Goal: Navigation & Orientation: Understand site structure

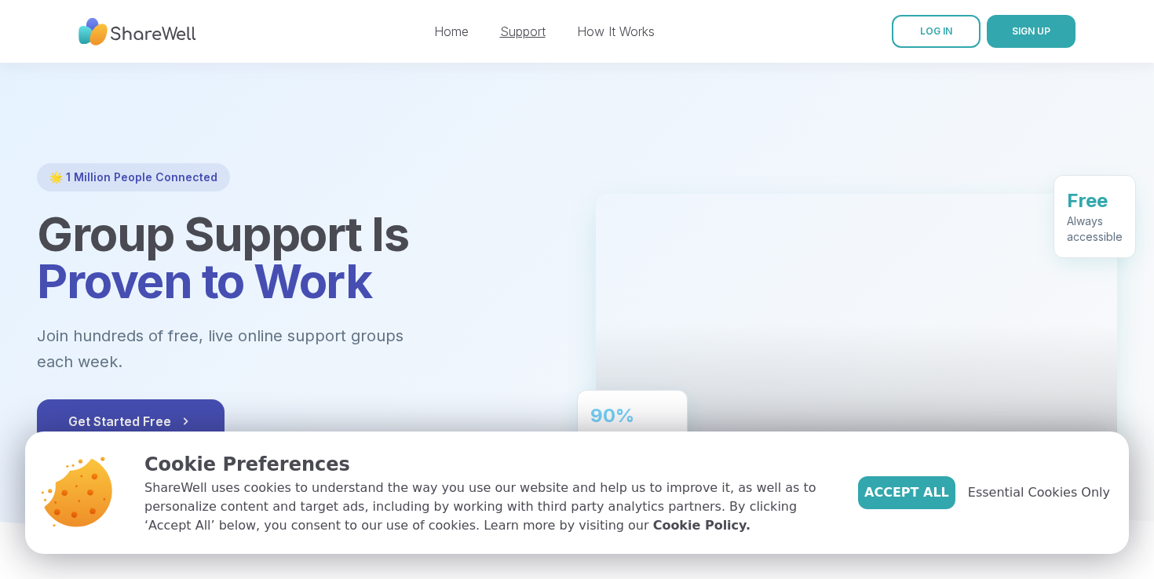
click at [514, 30] on link "Support" at bounding box center [523, 32] width 46 height 16
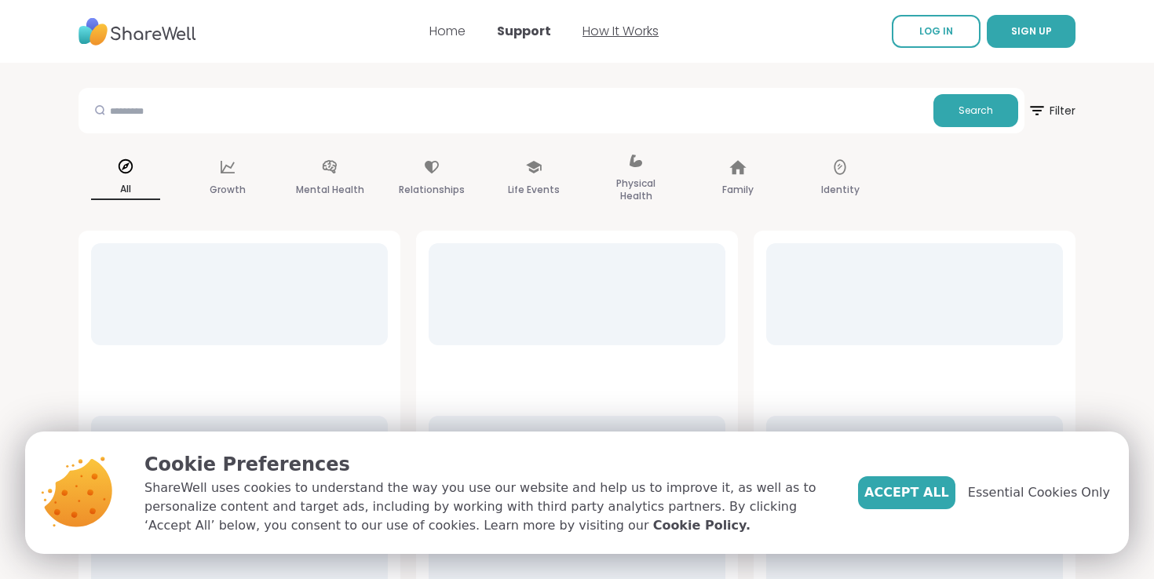
click at [597, 29] on link "How It Works" at bounding box center [621, 31] width 76 height 18
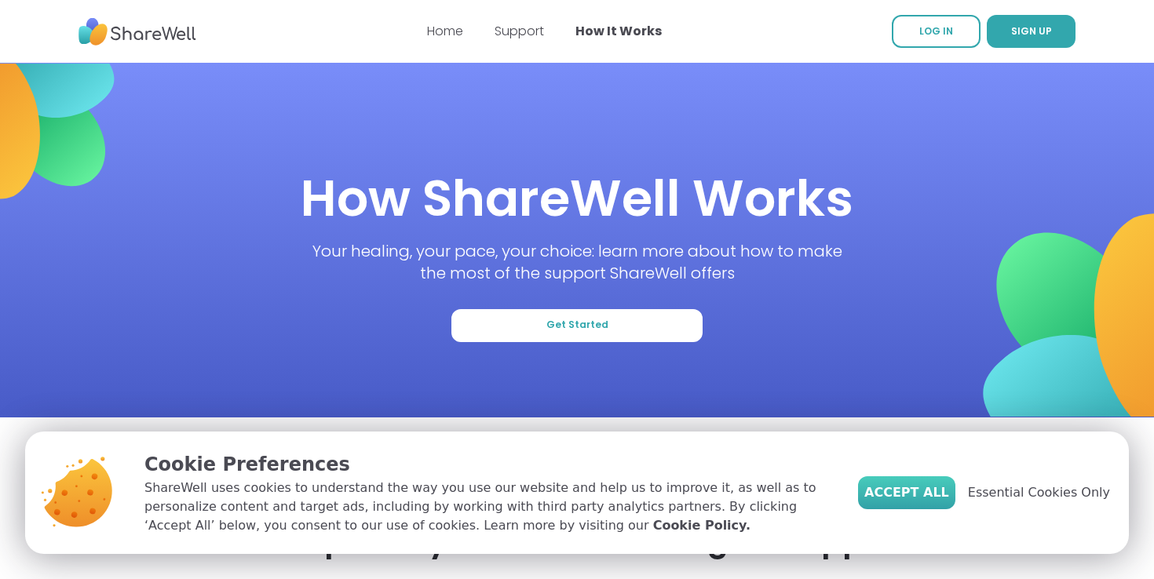
click at [909, 495] on span "Accept All" at bounding box center [906, 493] width 85 height 19
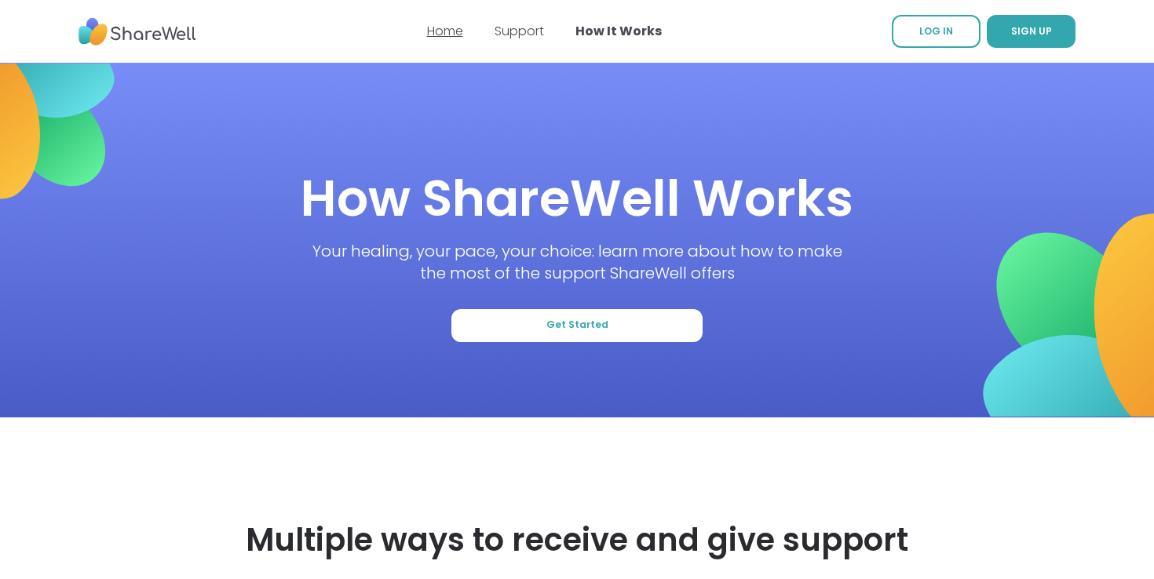
click at [443, 30] on link "Home" at bounding box center [445, 31] width 36 height 18
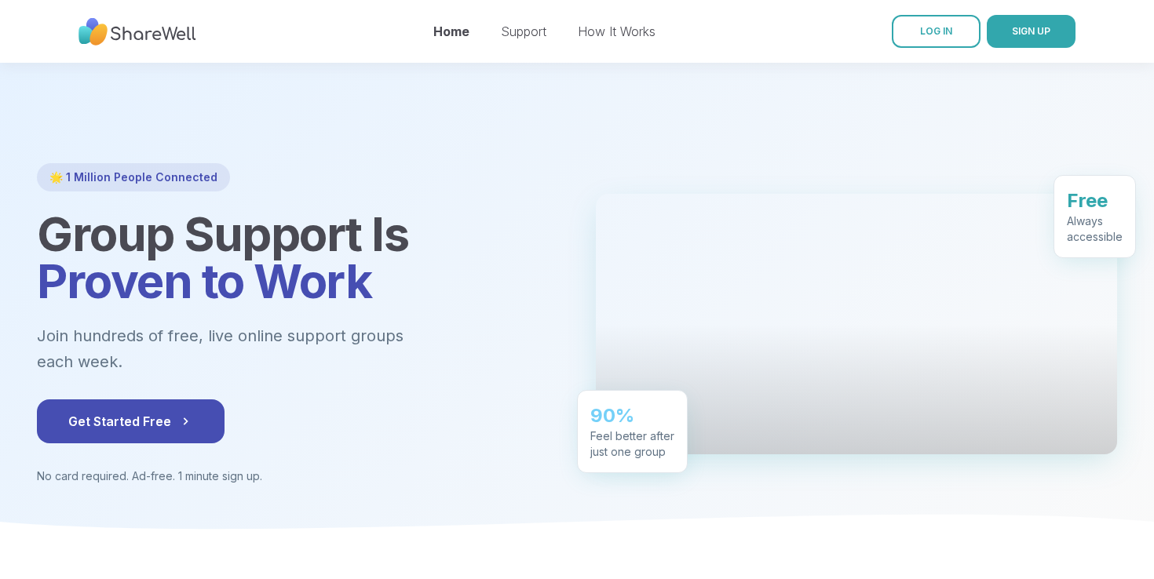
scroll to position [17, 0]
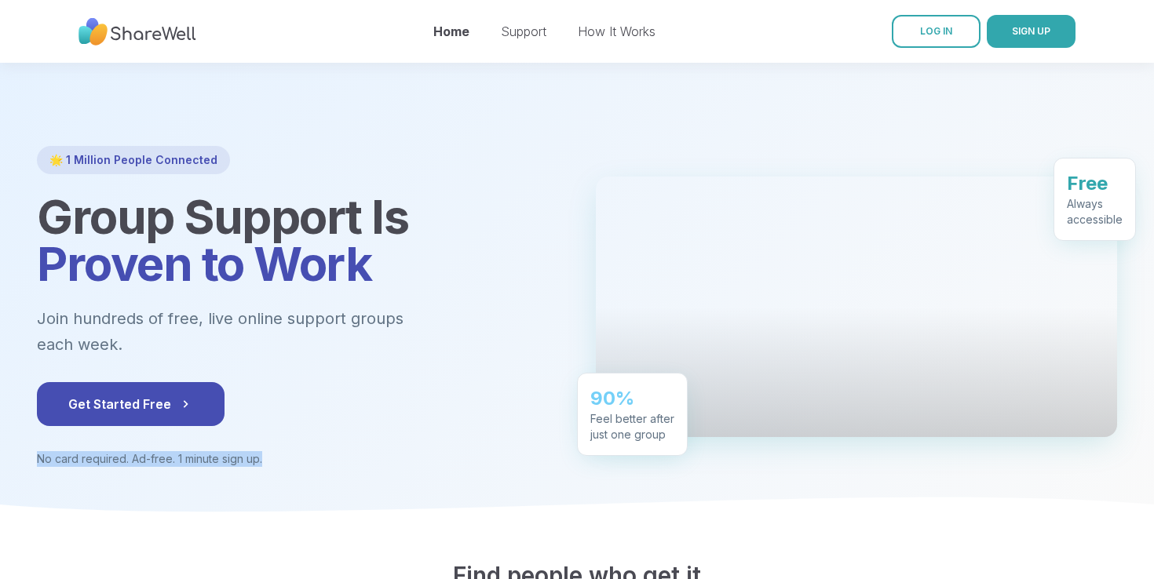
drag, startPoint x: 35, startPoint y: 434, endPoint x: 297, endPoint y: 433, distance: 261.5
click at [297, 434] on div "🌟 1 Million People Connected Group Support Is Proven to Work Join hundreds of f…" at bounding box center [577, 306] width 1131 height 321
click at [297, 451] on p "No card required. Ad-free. 1 minute sign up." at bounding box center [297, 459] width 521 height 16
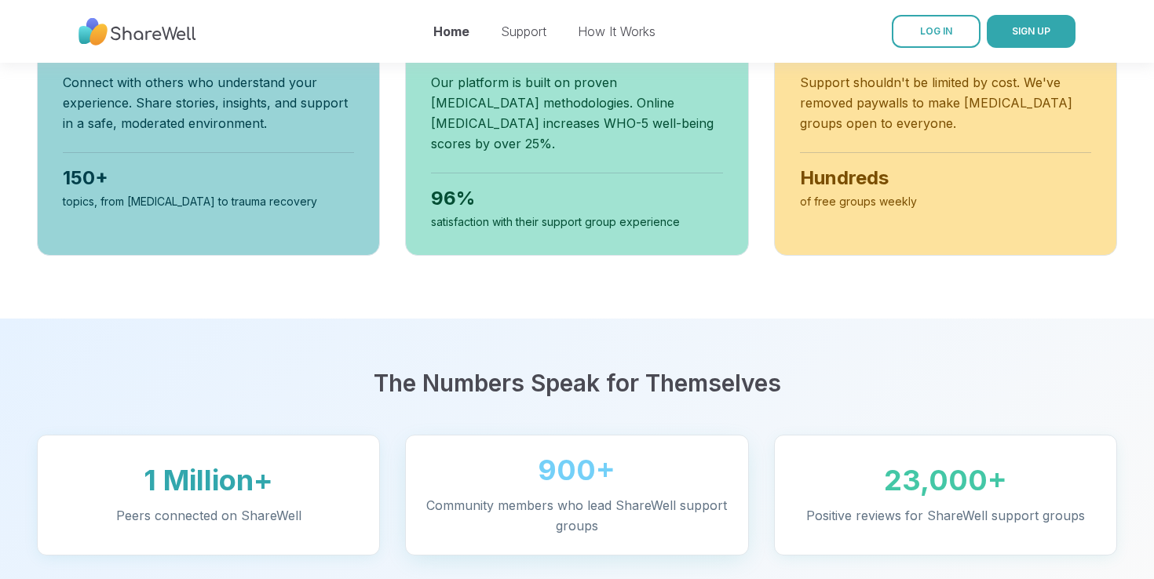
scroll to position [0, 0]
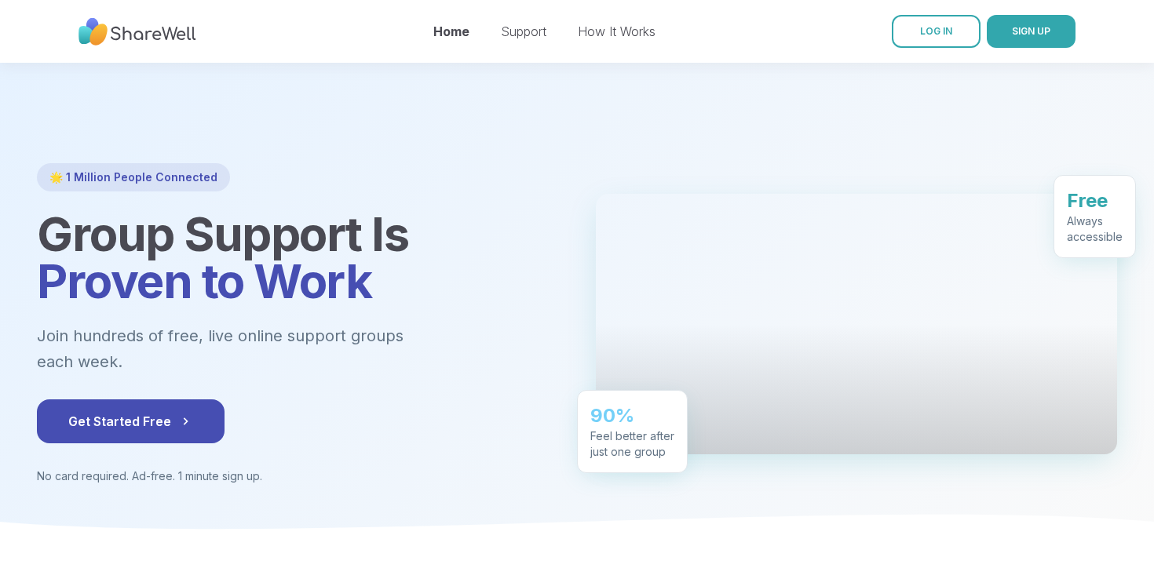
drag, startPoint x: 175, startPoint y: 333, endPoint x: 247, endPoint y: 334, distance: 72.2
click at [247, 334] on p "Join hundreds of free, live online support groups each week." at bounding box center [263, 348] width 452 height 51
click at [634, 31] on link "How It Works" at bounding box center [617, 32] width 78 height 16
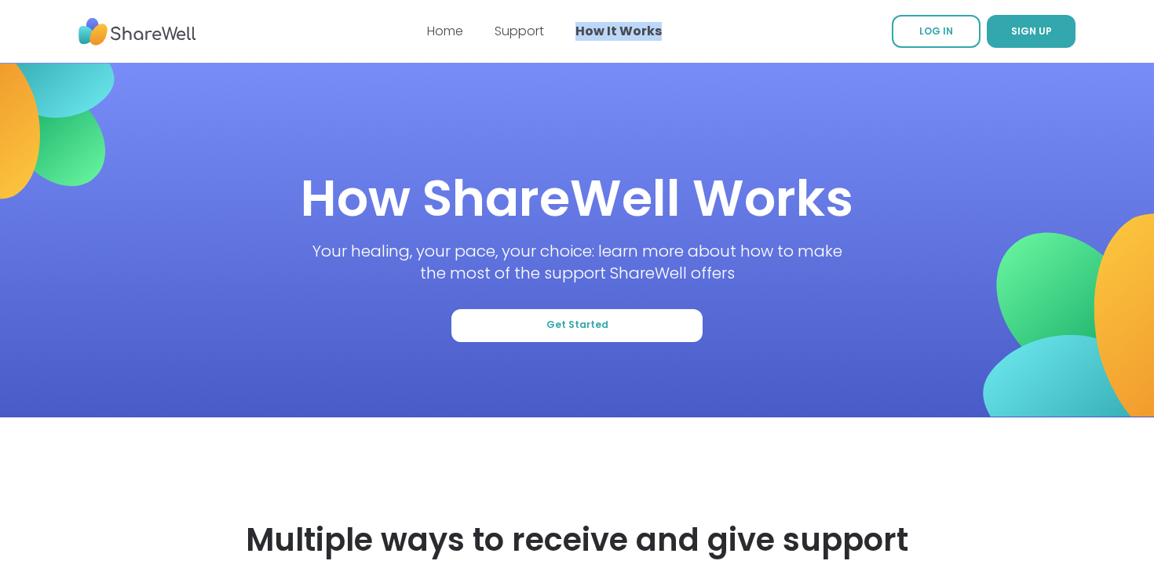
drag, startPoint x: 561, startPoint y: 31, endPoint x: 707, endPoint y: 35, distance: 146.1
click at [708, 35] on nav "Home Support How It Works LOG IN SIGN UP" at bounding box center [577, 31] width 1154 height 63
click at [707, 35] on nav "Home Support How It Works LOG IN SIGN UP" at bounding box center [577, 31] width 1154 height 63
drag, startPoint x: 707, startPoint y: 35, endPoint x: 419, endPoint y: 33, distance: 288.2
click at [419, 33] on nav "Home Support How It Works LOG IN SIGN UP" at bounding box center [577, 31] width 1154 height 63
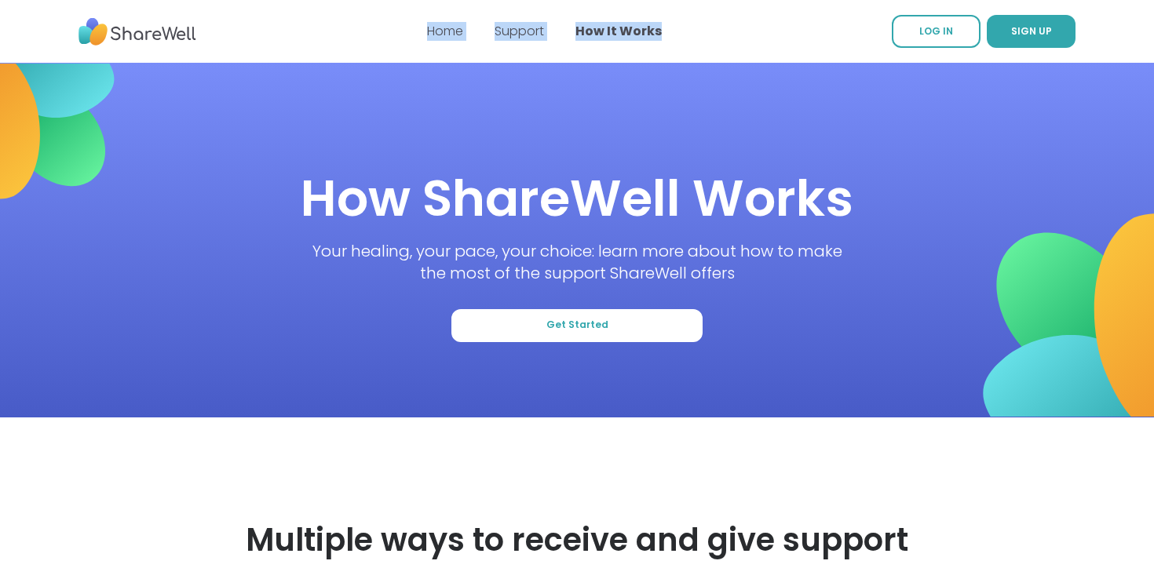
click at [419, 33] on nav "Home Support How It Works LOG IN SIGN UP" at bounding box center [577, 31] width 1154 height 63
drag, startPoint x: 419, startPoint y: 33, endPoint x: 731, endPoint y: 35, distance: 311.7
click at [732, 35] on nav "Home Support How It Works LOG IN SIGN UP" at bounding box center [577, 31] width 1154 height 63
click at [731, 35] on nav "Home Support How It Works LOG IN SIGN UP" at bounding box center [577, 31] width 1154 height 63
click at [508, 32] on link "Support" at bounding box center [519, 31] width 49 height 18
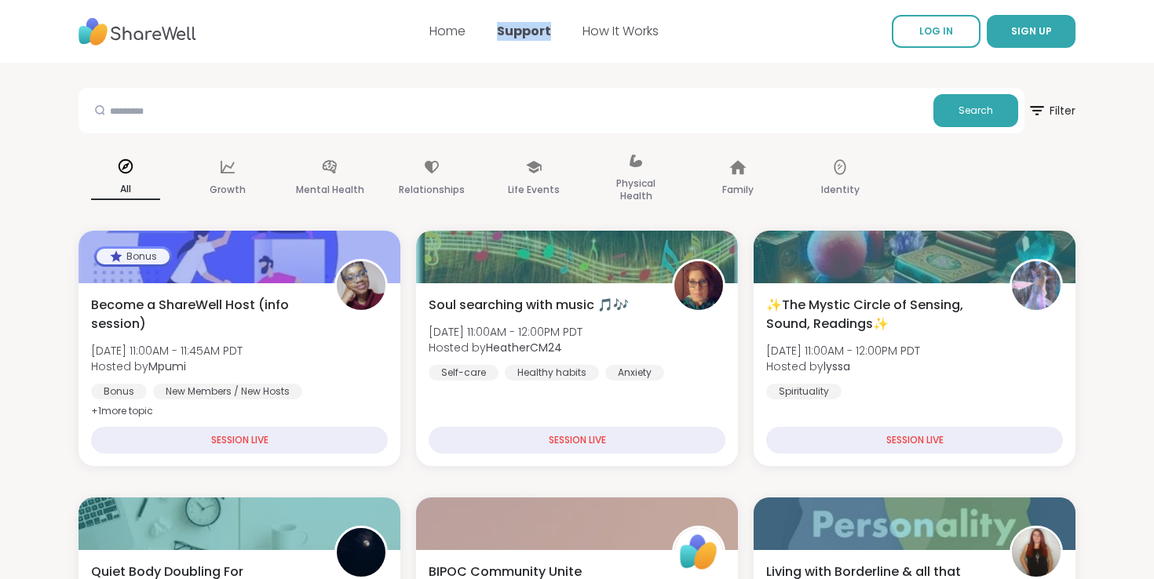
drag, startPoint x: 491, startPoint y: 26, endPoint x: 557, endPoint y: 38, distance: 67.1
click at [557, 38] on div "Home Support How It Works" at bounding box center [543, 31] width 229 height 44
click at [543, 47] on div "Home Support How It Works" at bounding box center [543, 31] width 229 height 44
click at [455, 33] on link "Home" at bounding box center [447, 31] width 36 height 18
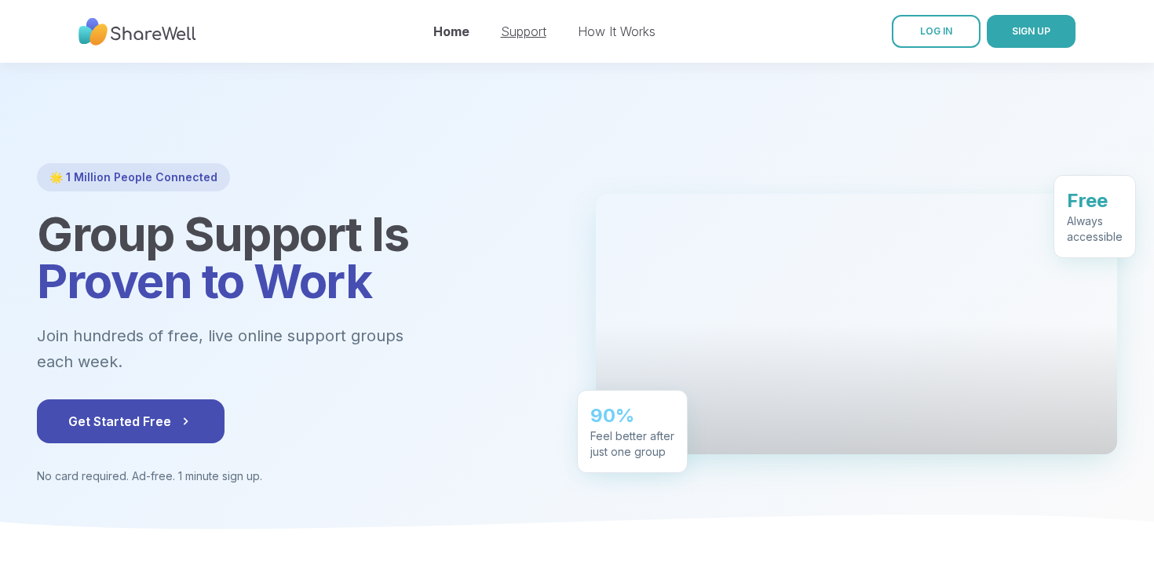
click at [516, 34] on link "Support" at bounding box center [524, 32] width 46 height 16
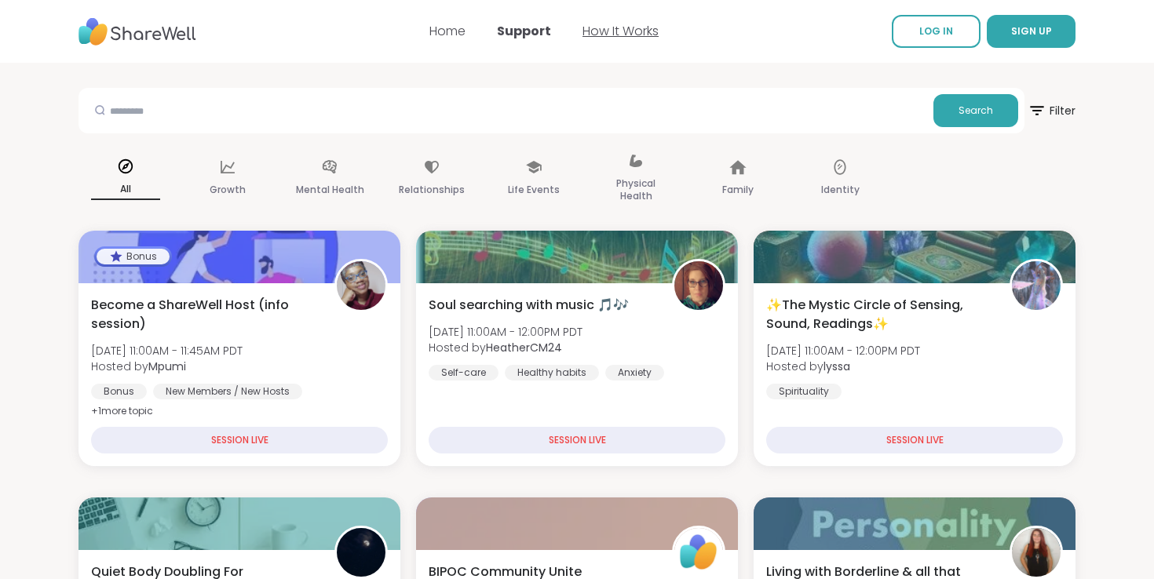
click at [612, 38] on link "How It Works" at bounding box center [621, 31] width 76 height 18
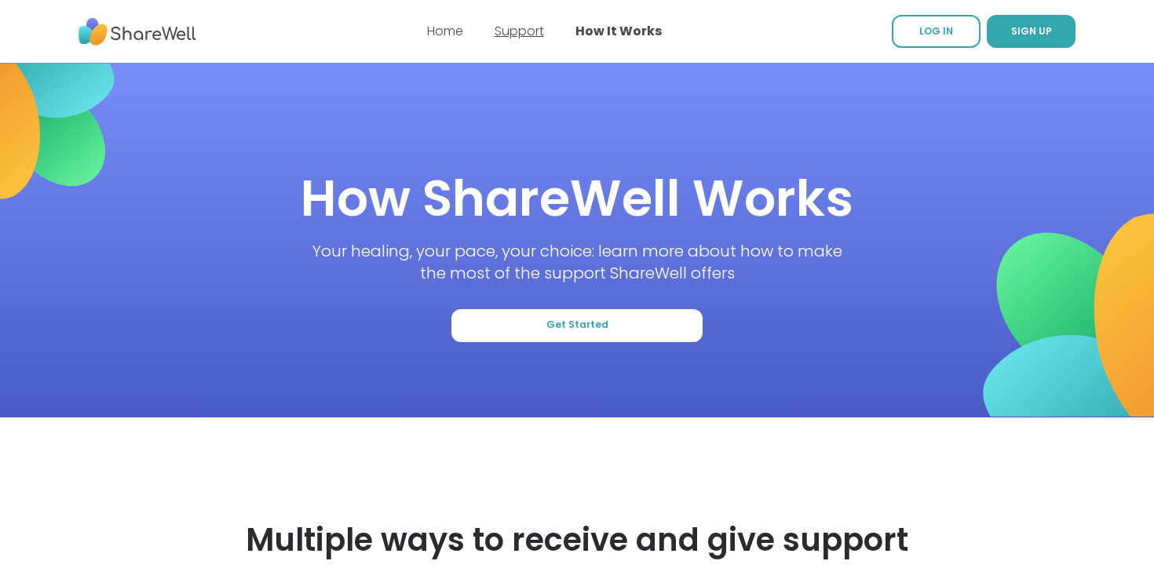
click at [524, 28] on link "Support" at bounding box center [519, 31] width 49 height 18
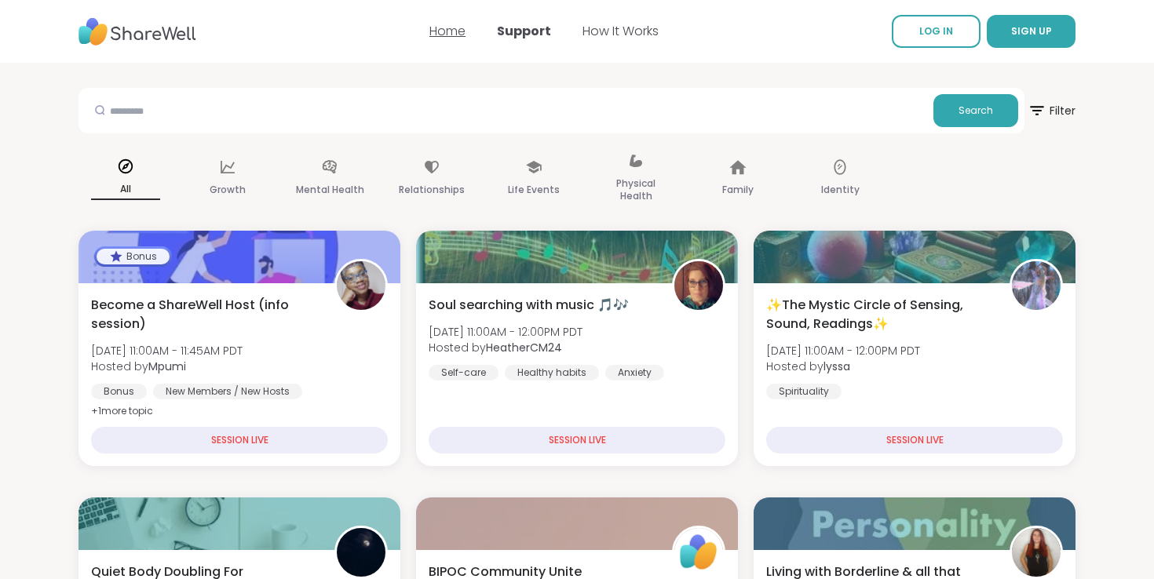
click at [461, 27] on link "Home" at bounding box center [447, 31] width 36 height 18
